Goal: Task Accomplishment & Management: Manage account settings

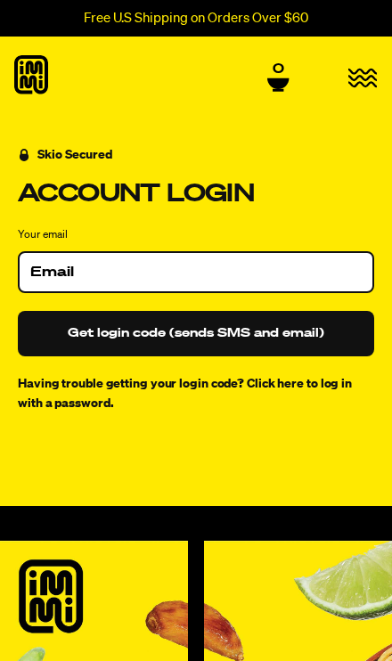
click at [353, 86] on icon "button" at bounding box center [362, 77] width 29 height 17
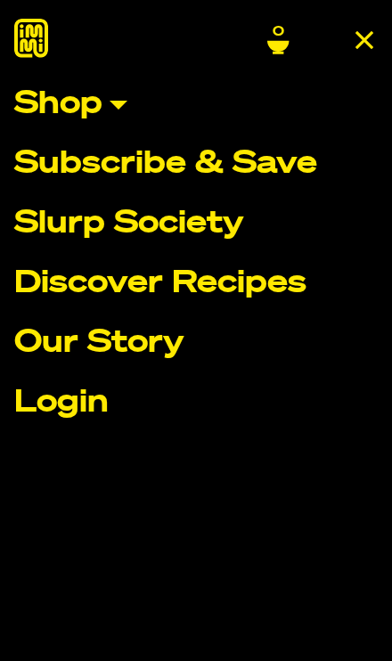
click at [90, 409] on link "Login" at bounding box center [195, 402] width 363 height 31
click at [92, 416] on link "Login" at bounding box center [195, 402] width 363 height 31
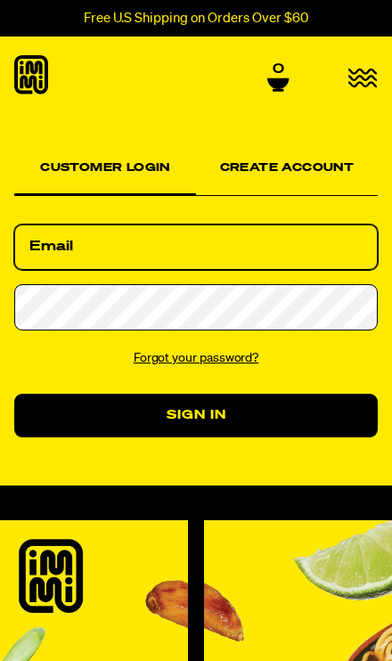
click at [147, 246] on input "Email" at bounding box center [195, 247] width 363 height 46
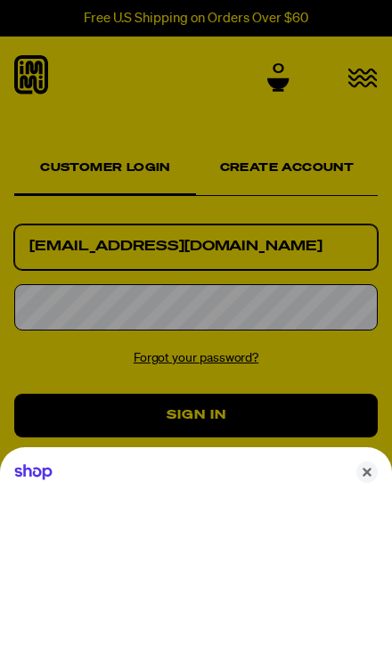
type input "dbcorbin60@gmail.com"
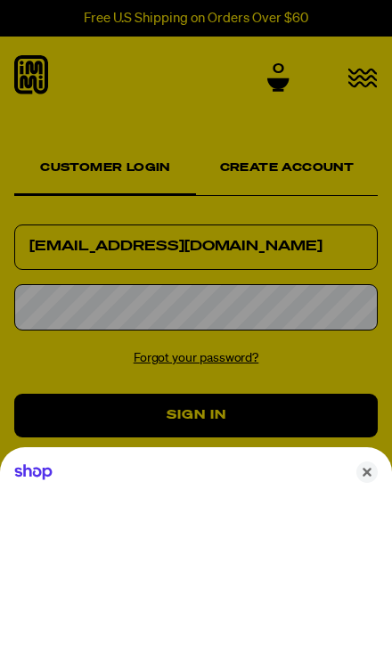
click at [124, 315] on div at bounding box center [196, 330] width 392 height 661
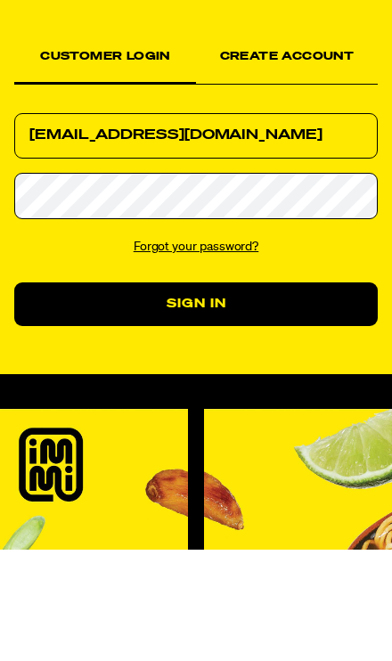
click at [255, 394] on button "Sign In" at bounding box center [195, 416] width 363 height 45
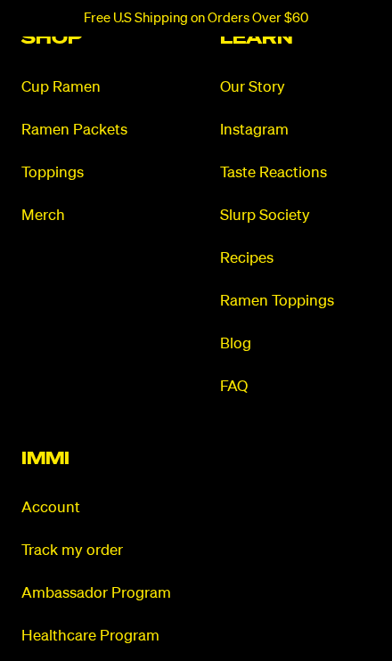
scroll to position [1277, 0]
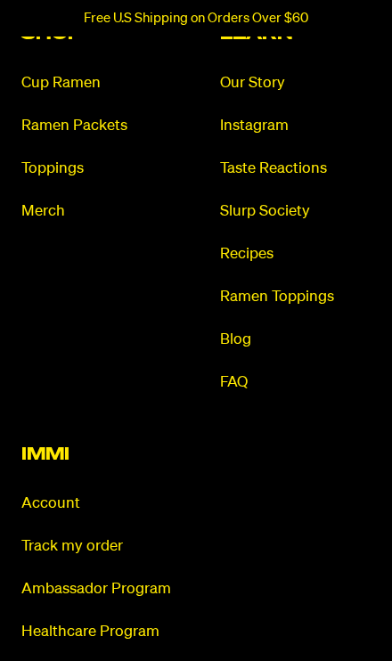
click at [76, 493] on link "Account" at bounding box center [96, 503] width 151 height 20
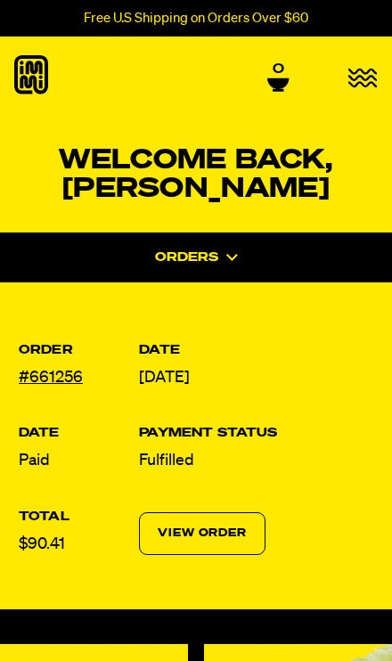
click at [35, 87] on icon at bounding box center [31, 74] width 34 height 39
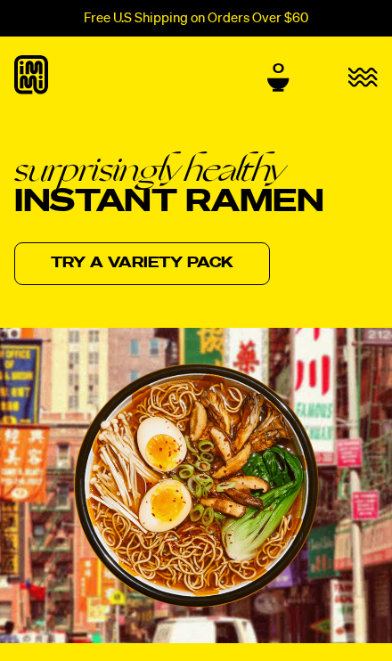
click at [280, 71] on span "0" at bounding box center [279, 69] width 12 height 16
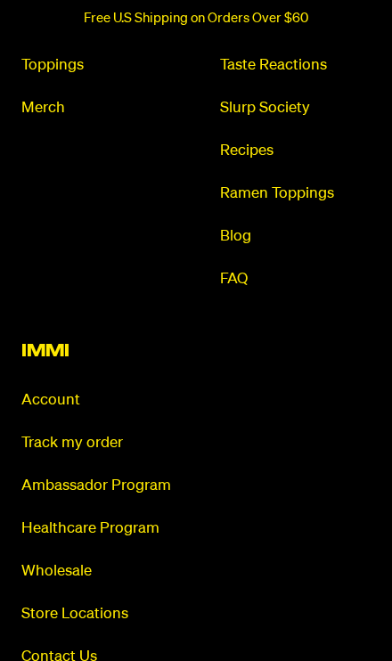
scroll to position [1382, 0]
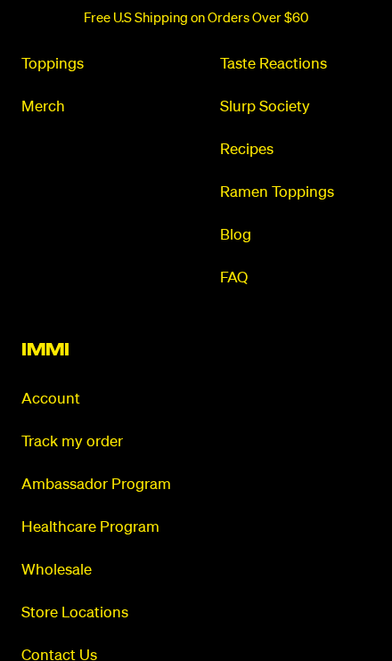
click at [64, 394] on link "Account" at bounding box center [96, 399] width 151 height 20
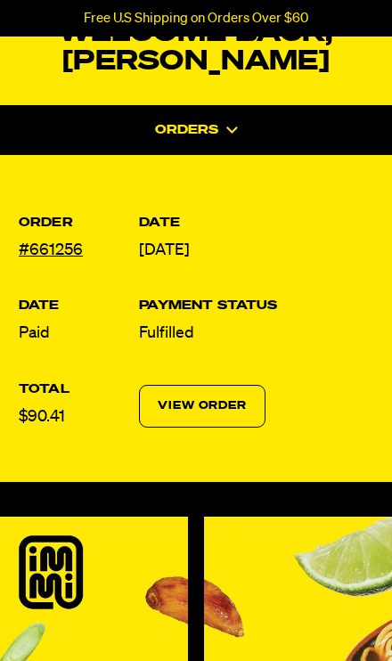
click at [211, 406] on link "View Order" at bounding box center [202, 406] width 126 height 43
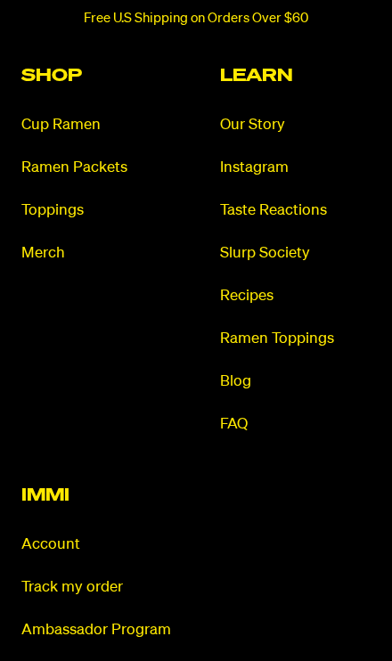
scroll to position [1808, 0]
click at [257, 414] on link "FAQ" at bounding box center [295, 424] width 151 height 20
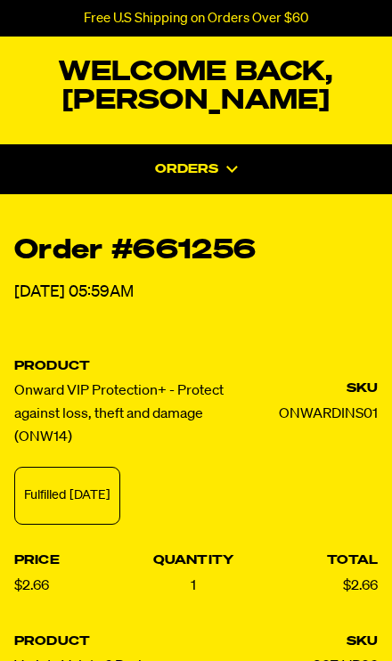
scroll to position [0, 0]
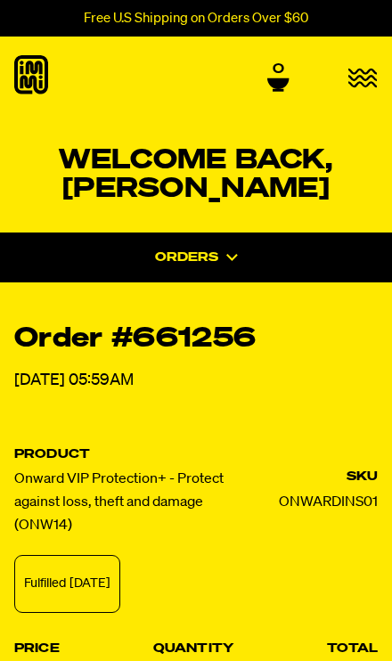
click at [360, 75] on icon "button" at bounding box center [362, 77] width 29 height 17
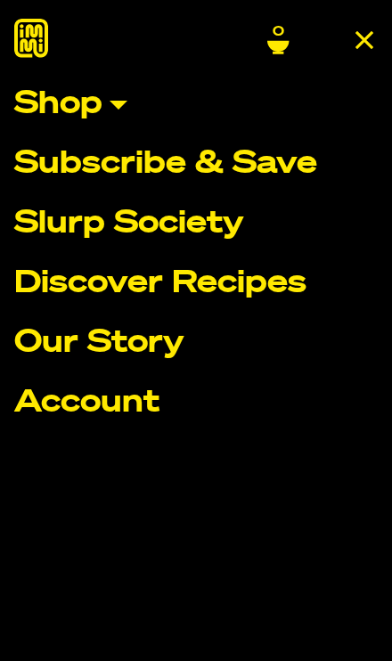
click at [122, 118] on link "Shop" at bounding box center [195, 104] width 363 height 31
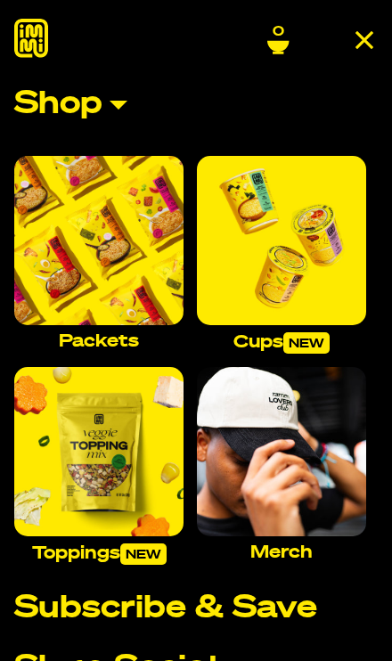
click at [359, 35] on icon "close menu" at bounding box center [364, 40] width 16 height 16
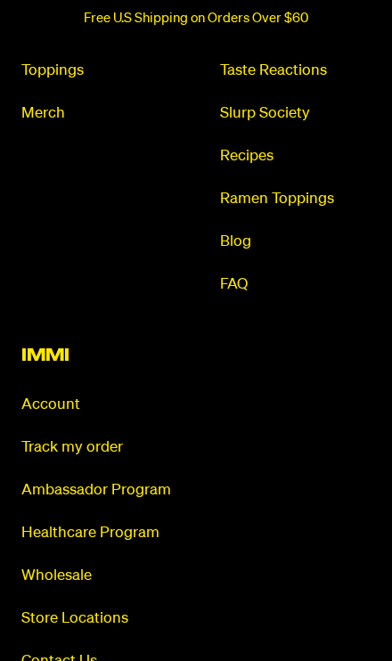
scroll to position [1952, 0]
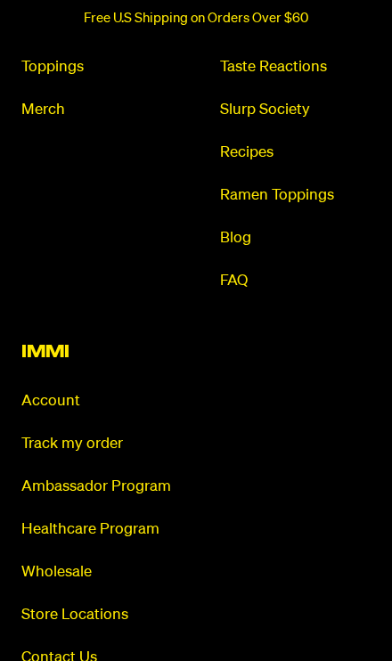
click at [61, 391] on link "Account" at bounding box center [96, 401] width 151 height 20
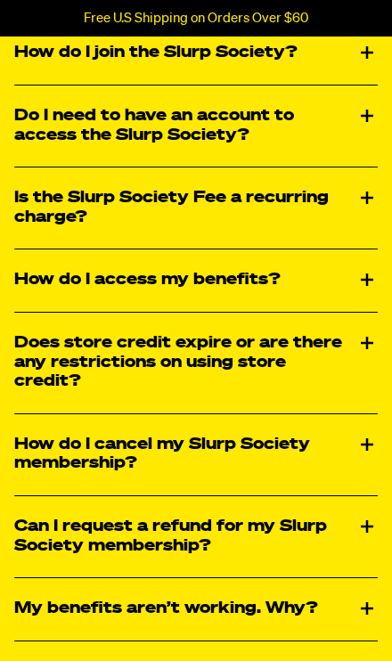
scroll to position [1922, 0]
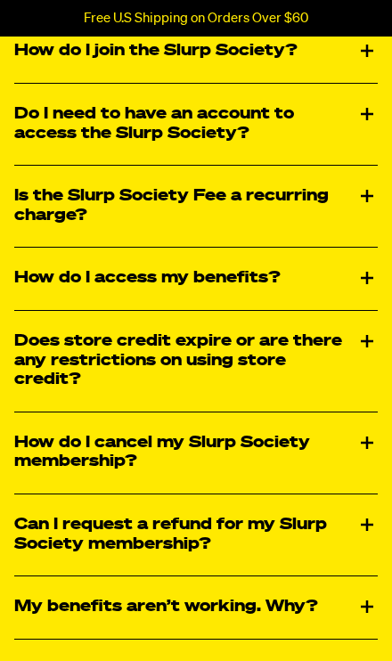
click at [340, 432] on div "How do I cancel my Slurp Society membership?" at bounding box center [195, 452] width 363 height 81
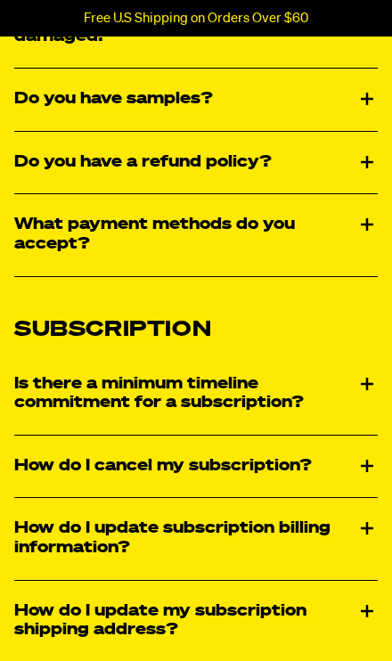
scroll to position [1060, 0]
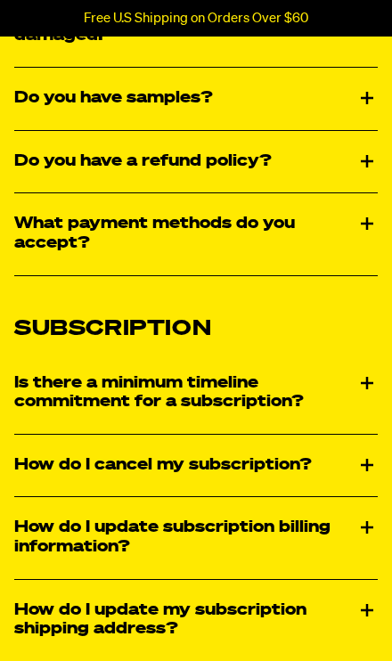
click at [354, 382] on div "Is there a minimum timeline commitment for a subscription?" at bounding box center [195, 393] width 363 height 81
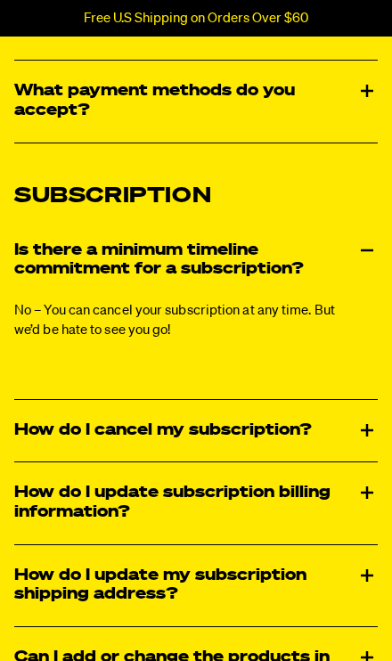
click at [335, 419] on div "How do I cancel my subscription?" at bounding box center [195, 431] width 363 height 62
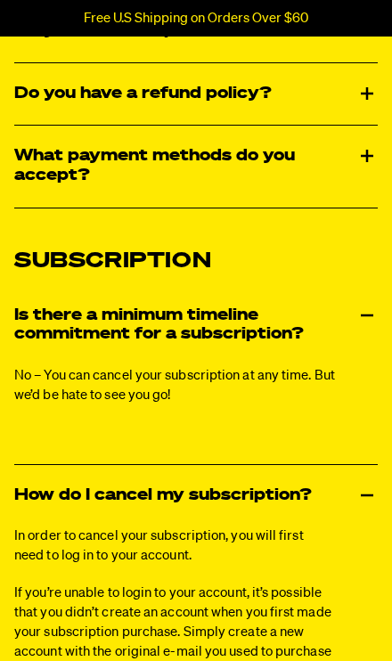
scroll to position [1036, 0]
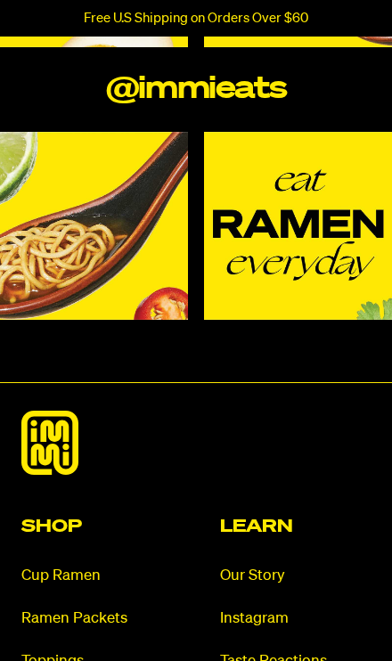
scroll to position [746, 0]
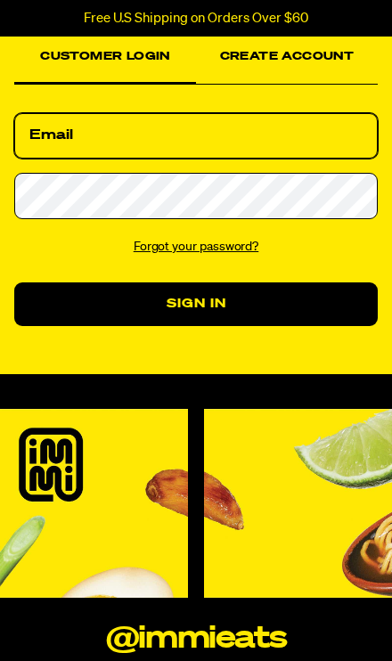
click at [110, 134] on input "Email" at bounding box center [195, 136] width 363 height 46
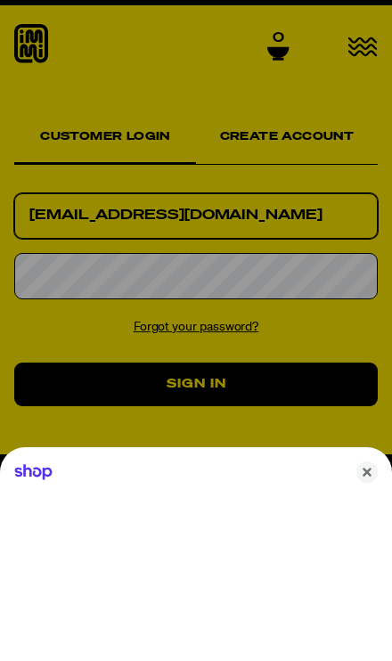
type input "[EMAIL_ADDRESS][DOMAIN_NAME]"
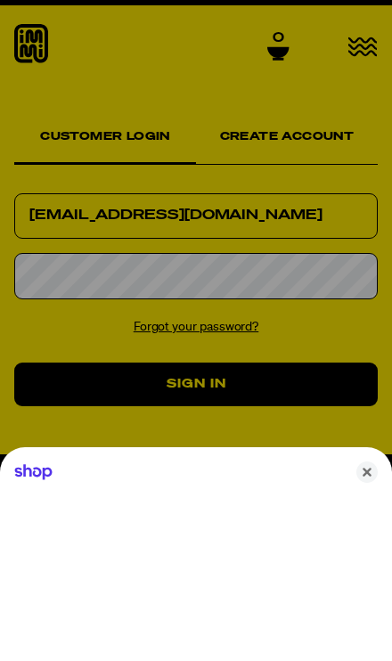
click at [124, 273] on div at bounding box center [196, 330] width 392 height 661
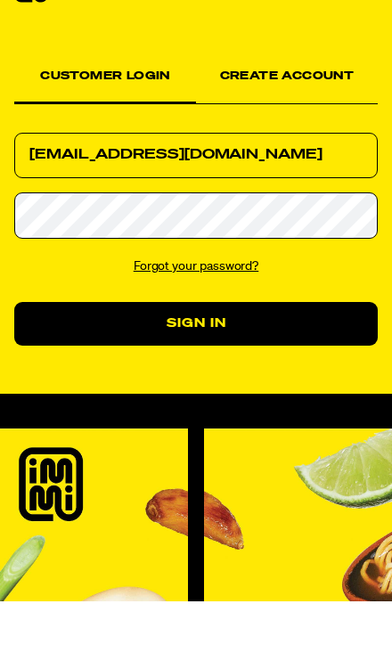
click at [251, 363] on button "Sign In" at bounding box center [195, 385] width 363 height 45
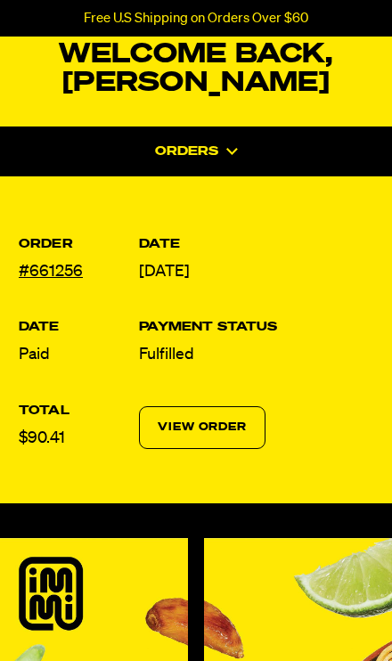
scroll to position [114, 0]
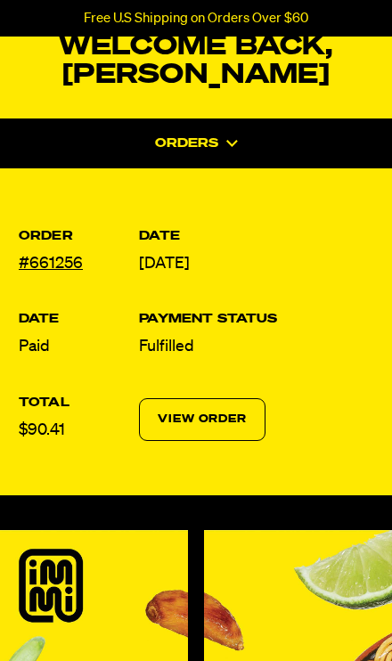
click at [225, 152] on div "Orders" at bounding box center [196, 143] width 420 height 50
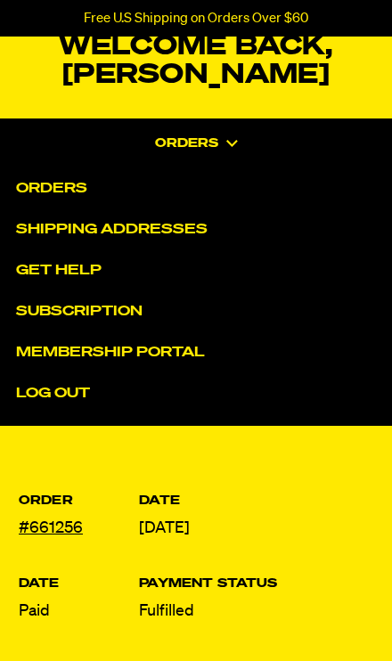
click at [123, 312] on link "Subscription" at bounding box center [210, 311] width 388 height 41
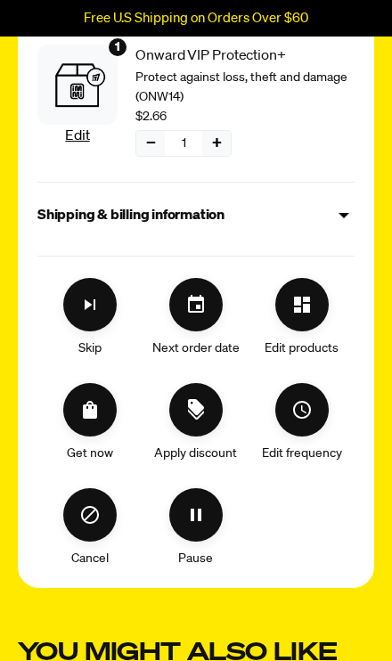
scroll to position [720, 0]
click at [98, 510] on icon "Cancel" at bounding box center [89, 514] width 21 height 21
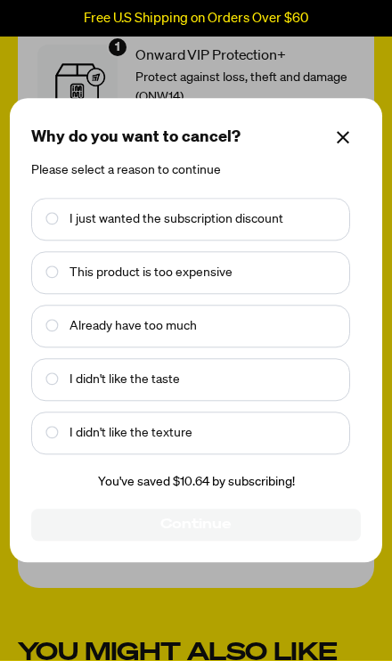
click at [187, 337] on text "Already have too much" at bounding box center [132, 327] width 127 height 20
checkbox input "true"
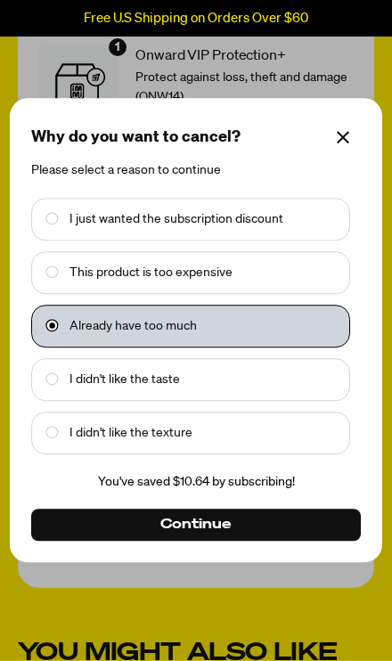
click at [209, 534] on span "Continue" at bounding box center [195, 525] width 70 height 20
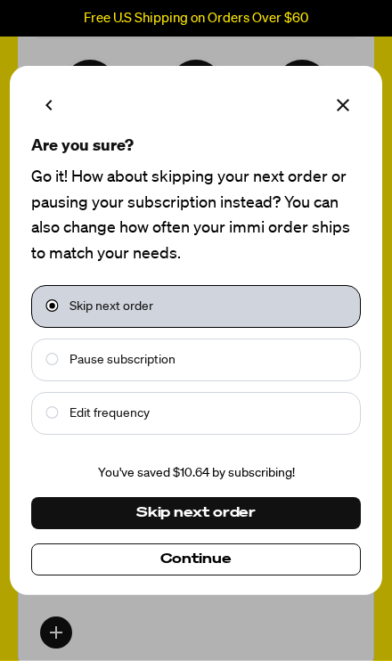
click at [149, 370] on text "Pause subscription" at bounding box center [122, 360] width 106 height 20
checkbox input "false"
checkbox input "true"
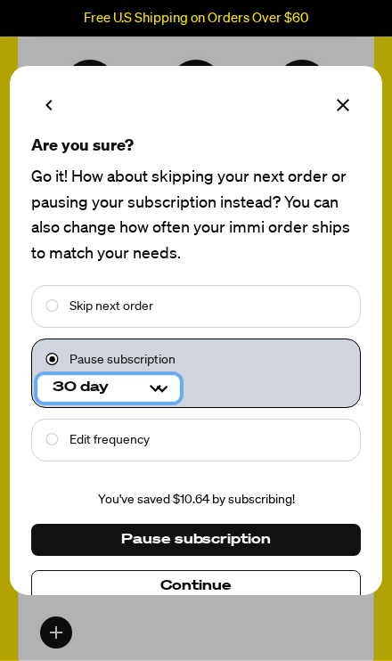
click at [159, 402] on Selector "30 day 60 day" at bounding box center [108, 388] width 143 height 27
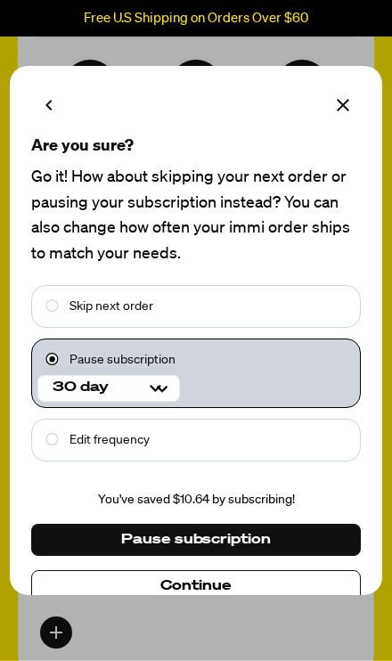
click at [339, 116] on icon "Make changes for subscription" at bounding box center [342, 104] width 21 height 21
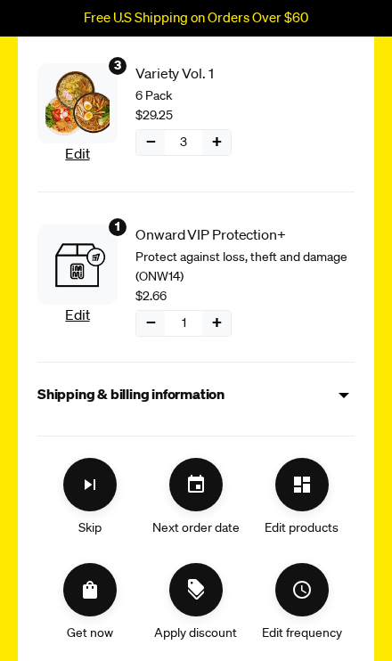
scroll to position [540, 0]
click at [322, 384] on div "Shipping & billing information" at bounding box center [195, 395] width 317 height 23
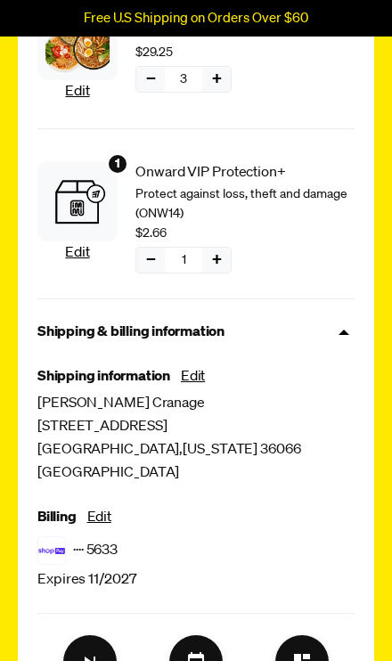
scroll to position [616, 0]
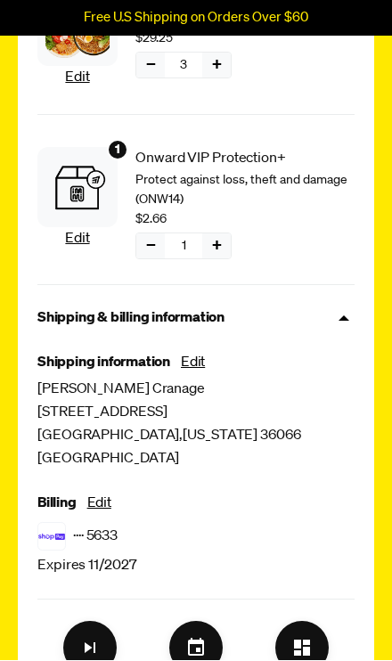
click at [347, 316] on icon at bounding box center [343, 318] width 11 height 5
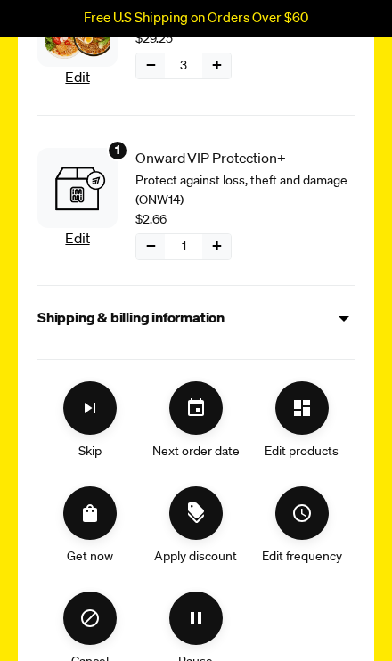
click at [101, 612] on icon "Cancel" at bounding box center [89, 617] width 21 height 21
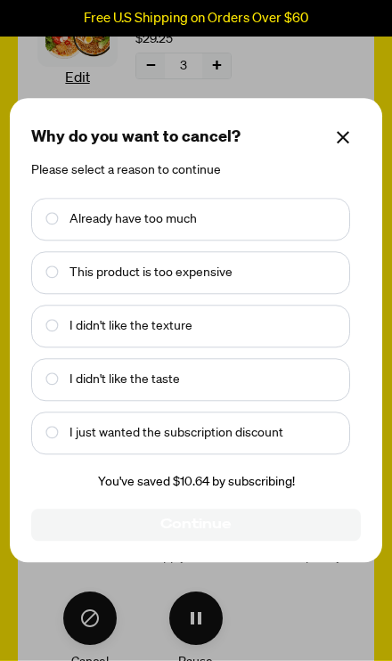
click at [167, 390] on text "I didn't like the taste" at bounding box center [124, 381] width 110 height 20
checkbox input "true"
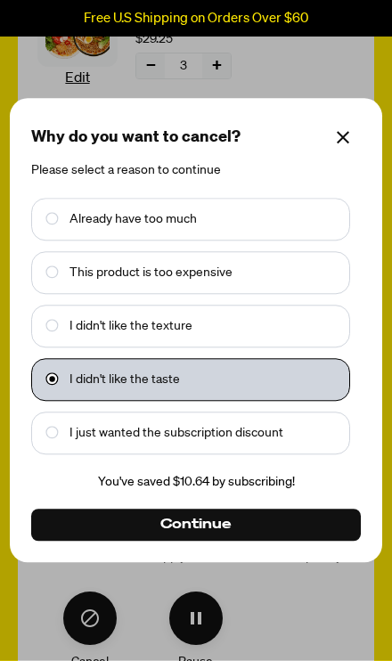
click at [219, 541] on button "Continue" at bounding box center [196, 525] width 330 height 32
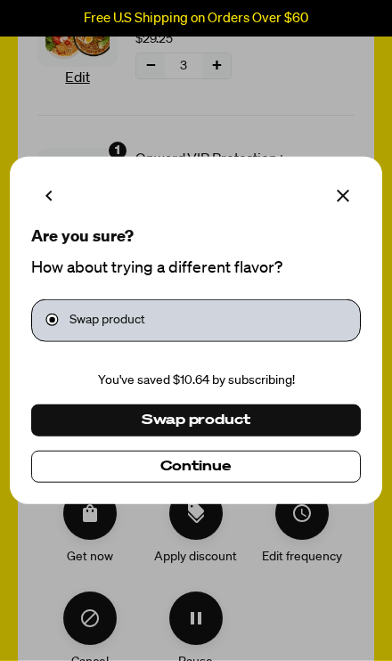
click at [49, 336] on input "Make changes for subscription" at bounding box center [43, 321] width 12 height 30
checkbox input "true"
click at [231, 477] on span "Continue" at bounding box center [195, 467] width 71 height 20
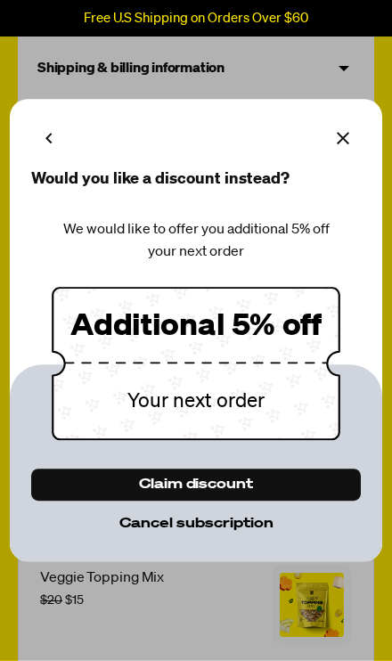
scroll to position [870, 0]
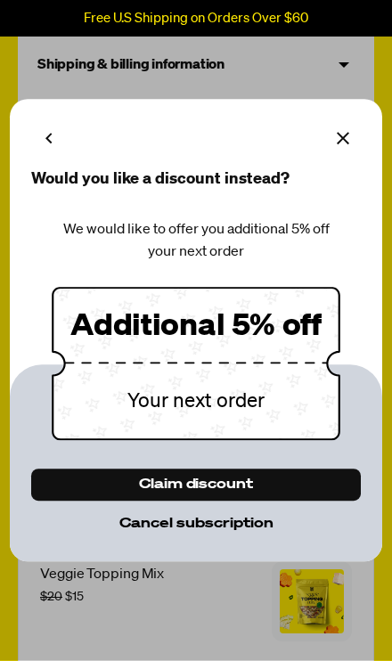
click at [193, 534] on span "Cancel subscription" at bounding box center [196, 524] width 154 height 20
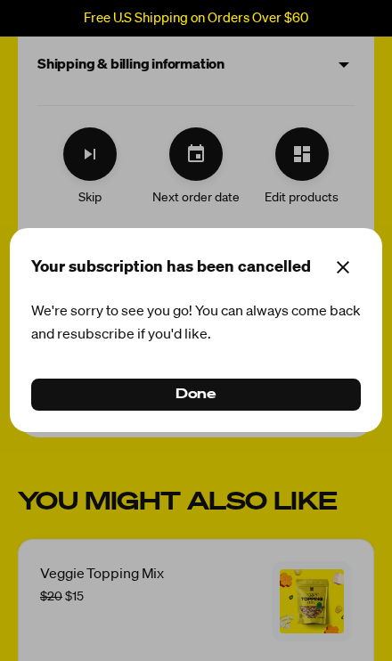
click at [253, 412] on button "Done" at bounding box center [196, 395] width 330 height 32
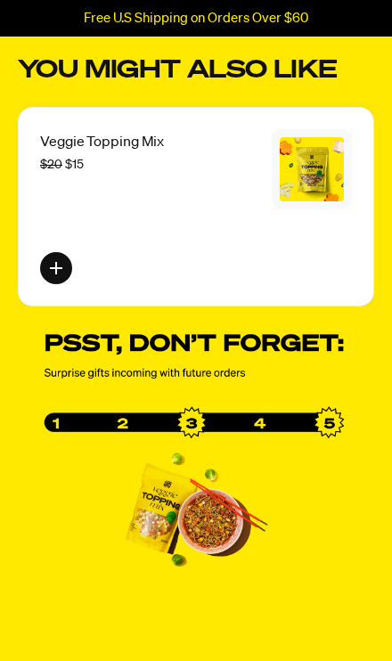
scroll to position [910, 0]
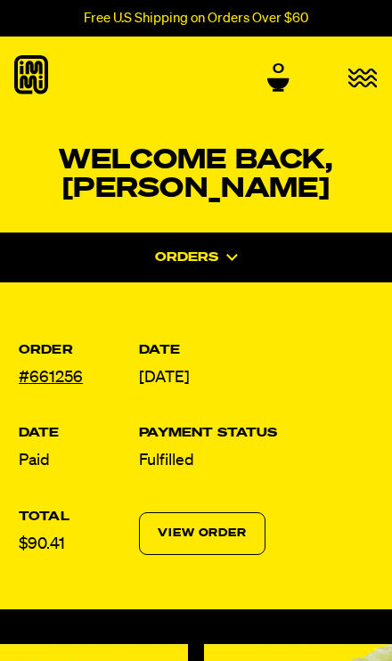
scroll to position [154, 0]
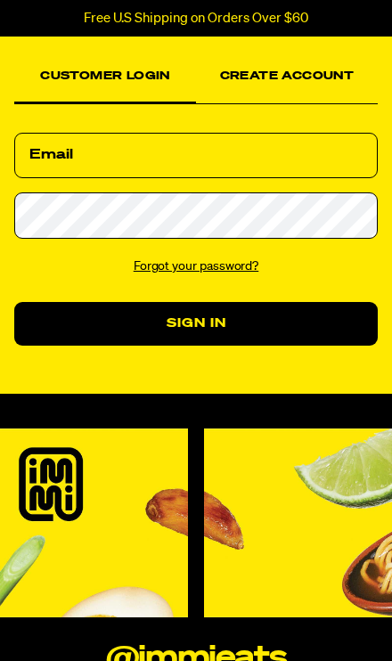
scroll to position [92, 0]
